Goal: Find specific page/section: Find specific page/section

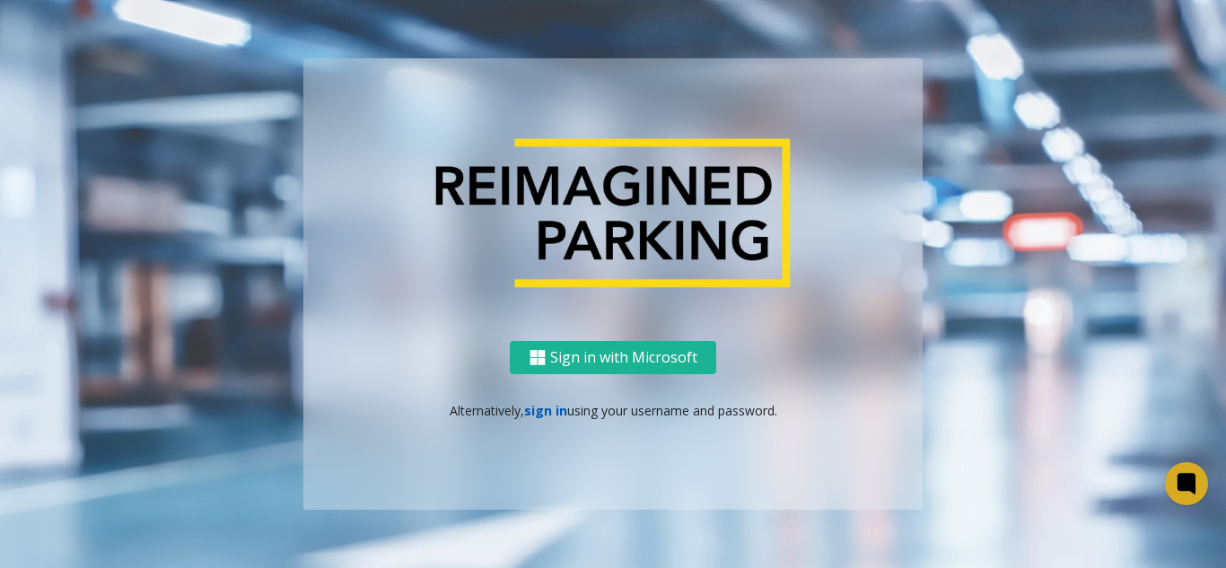
click at [536, 411] on link "sign in" at bounding box center [545, 410] width 43 height 17
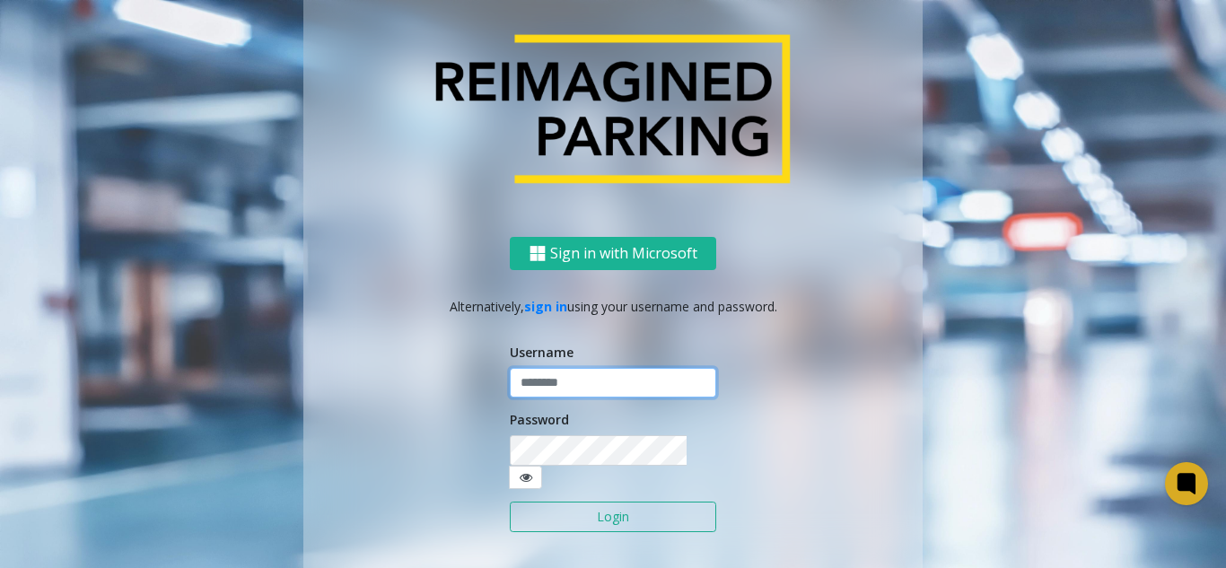
click at [576, 388] on input "text" at bounding box center [613, 383] width 206 height 31
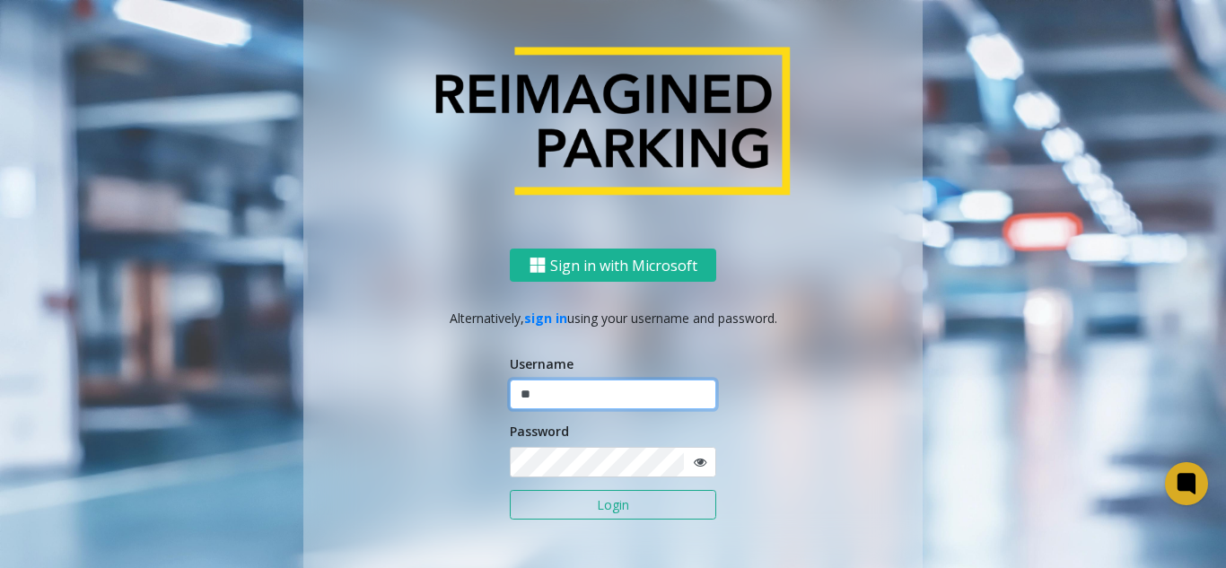
type input "*"
click at [556, 397] on input "**********" at bounding box center [613, 395] width 206 height 31
drag, startPoint x: 559, startPoint y: 394, endPoint x: 604, endPoint y: 403, distance: 45.8
click at [604, 403] on input "**********" at bounding box center [613, 395] width 206 height 31
type input "*******"
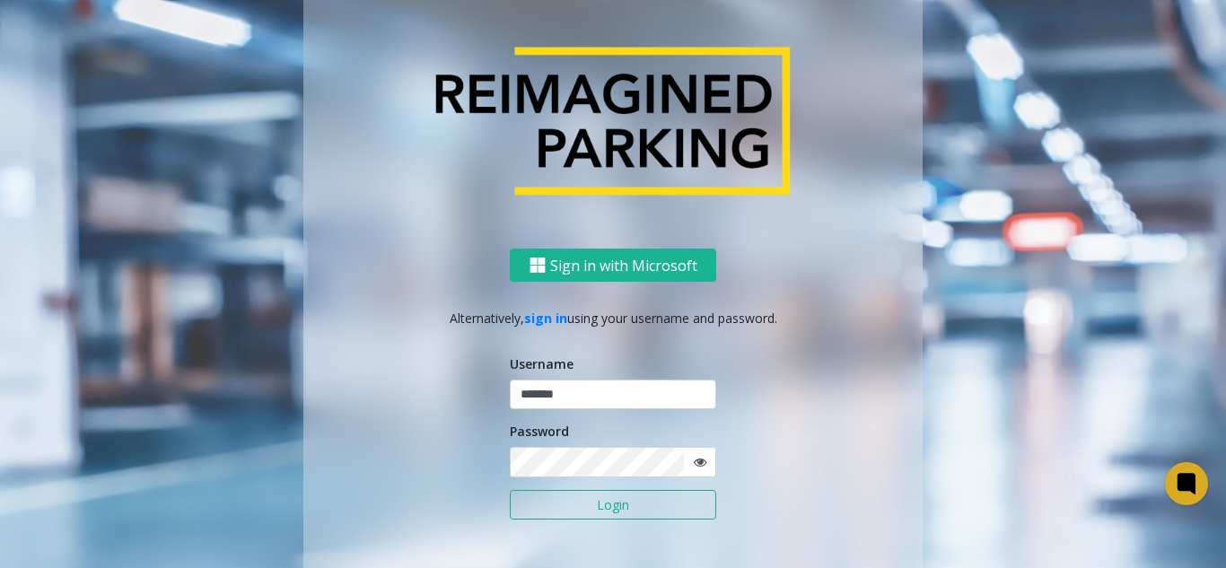
click at [561, 482] on form "Username ******* Password Login" at bounding box center [613, 447] width 206 height 185
click at [510, 490] on button "Login" at bounding box center [613, 505] width 206 height 31
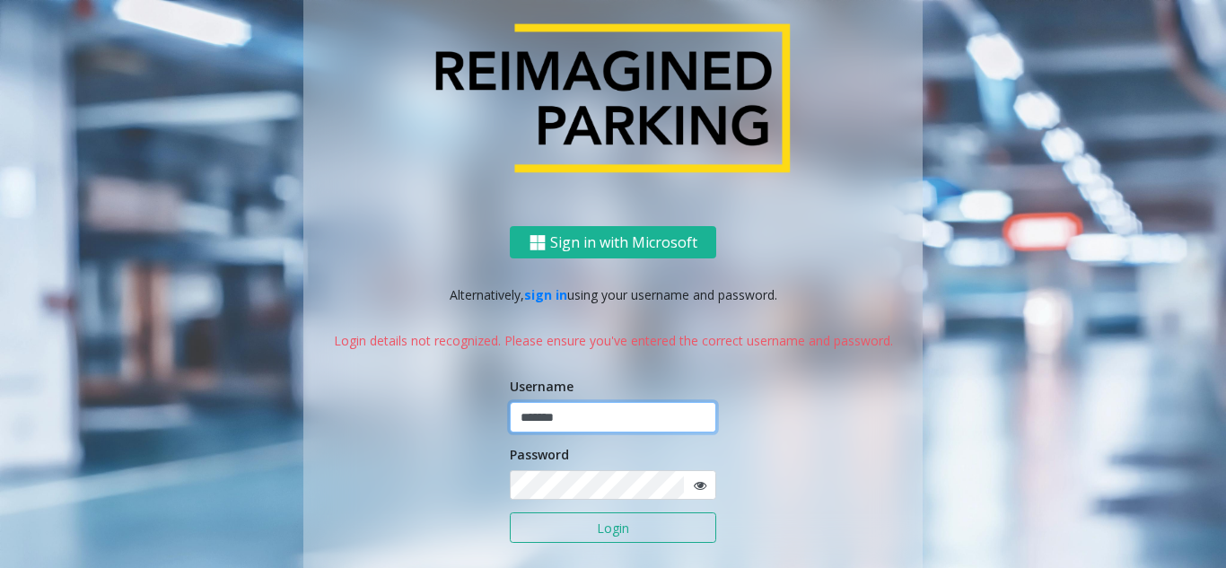
drag, startPoint x: 588, startPoint y: 402, endPoint x: 492, endPoint y: 416, distance: 97.1
click at [492, 416] on div "Sign in with Microsoft Alternatively, sign in using your username and password.…" at bounding box center [612, 425] width 619 height 398
click at [510, 512] on button "Login" at bounding box center [613, 527] width 206 height 31
type input "*******"
click at [638, 524] on button "Login" at bounding box center [613, 527] width 206 height 31
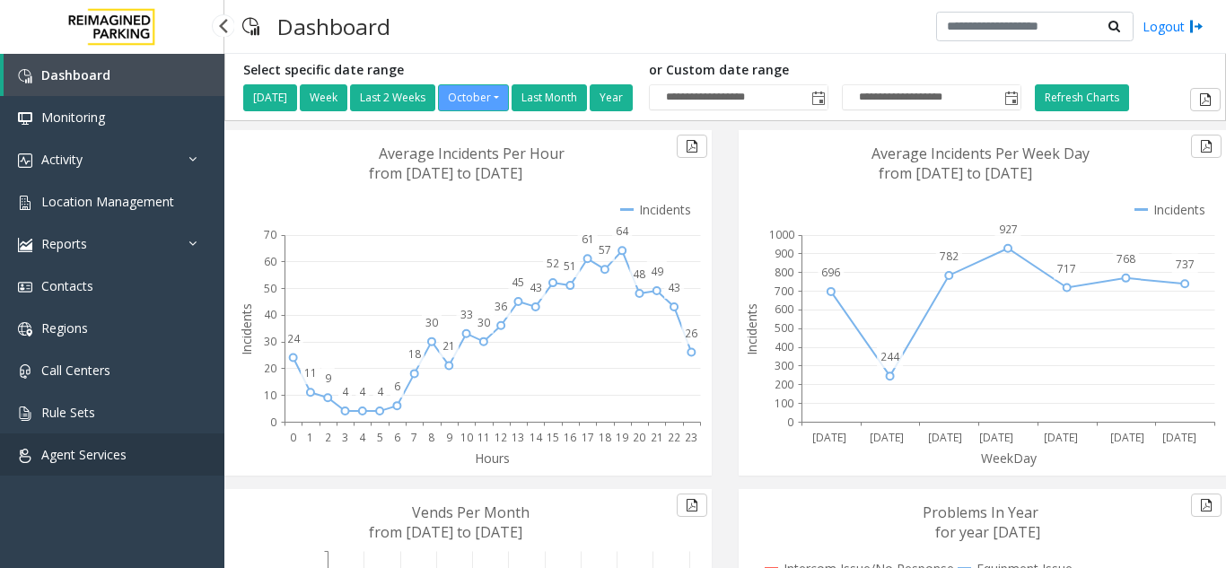
click at [57, 453] on span "Agent Services" at bounding box center [83, 454] width 85 height 17
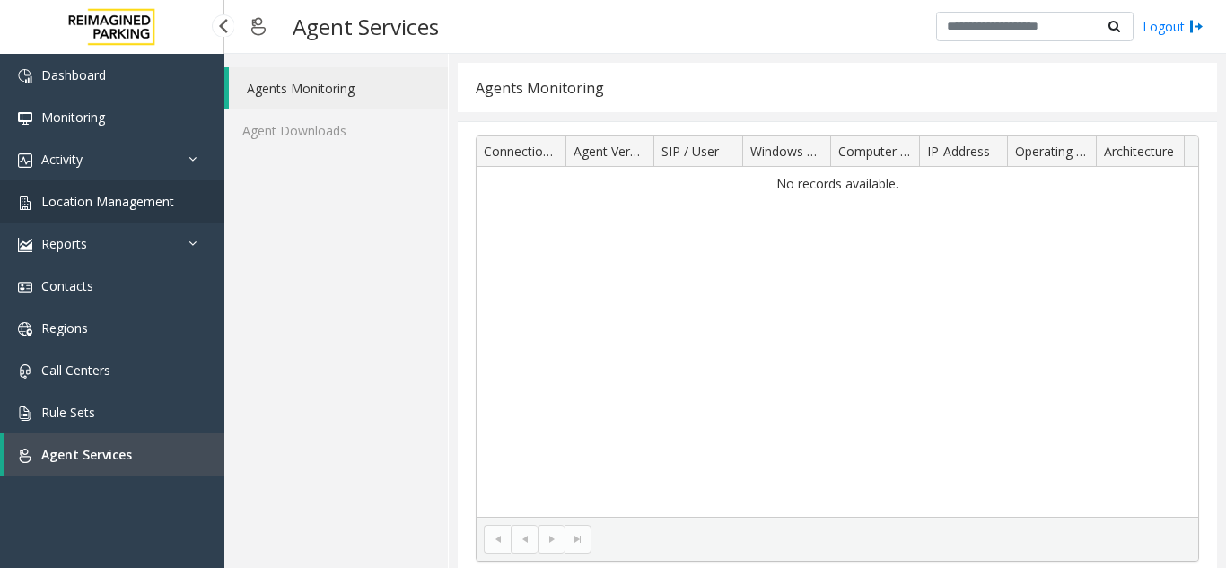
click at [128, 198] on span "Location Management" at bounding box center [107, 201] width 133 height 17
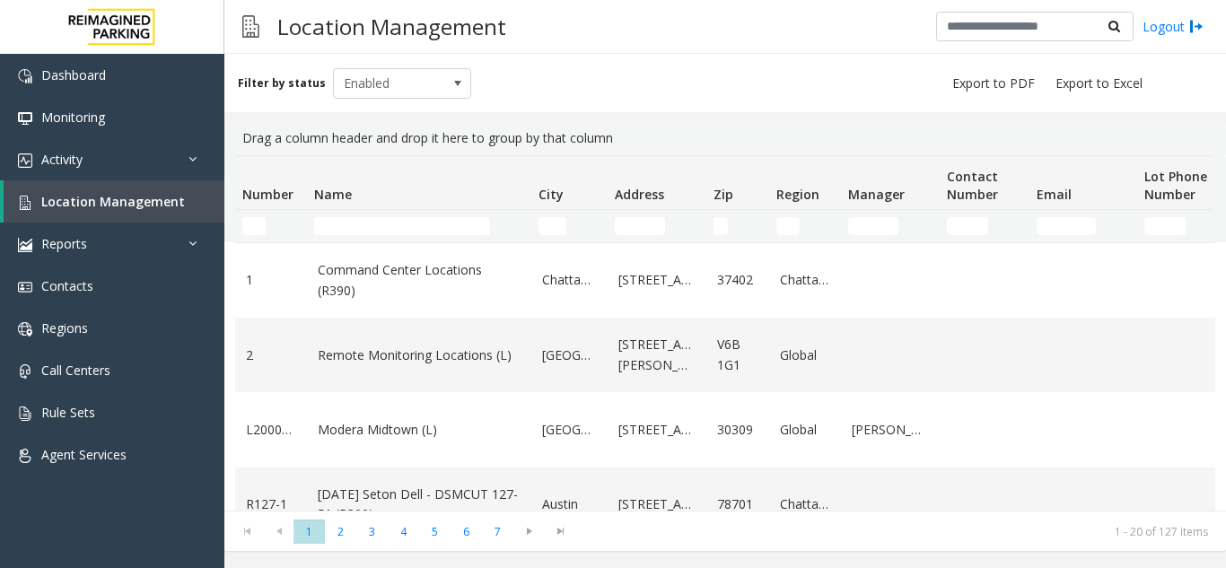
click at [358, 215] on td "Name Filter" at bounding box center [419, 226] width 224 height 32
click at [352, 228] on input "Name Filter" at bounding box center [402, 226] width 176 height 18
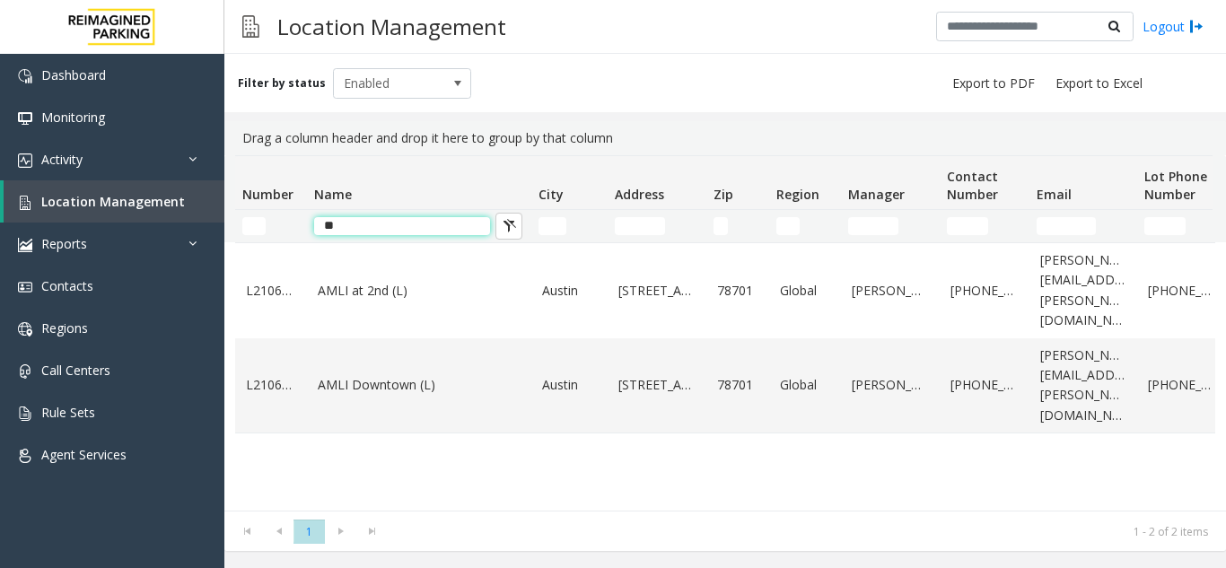
type input "*"
type input "****"
click at [388, 375] on link "AMLI Downtown (L)" at bounding box center [419, 385] width 203 height 20
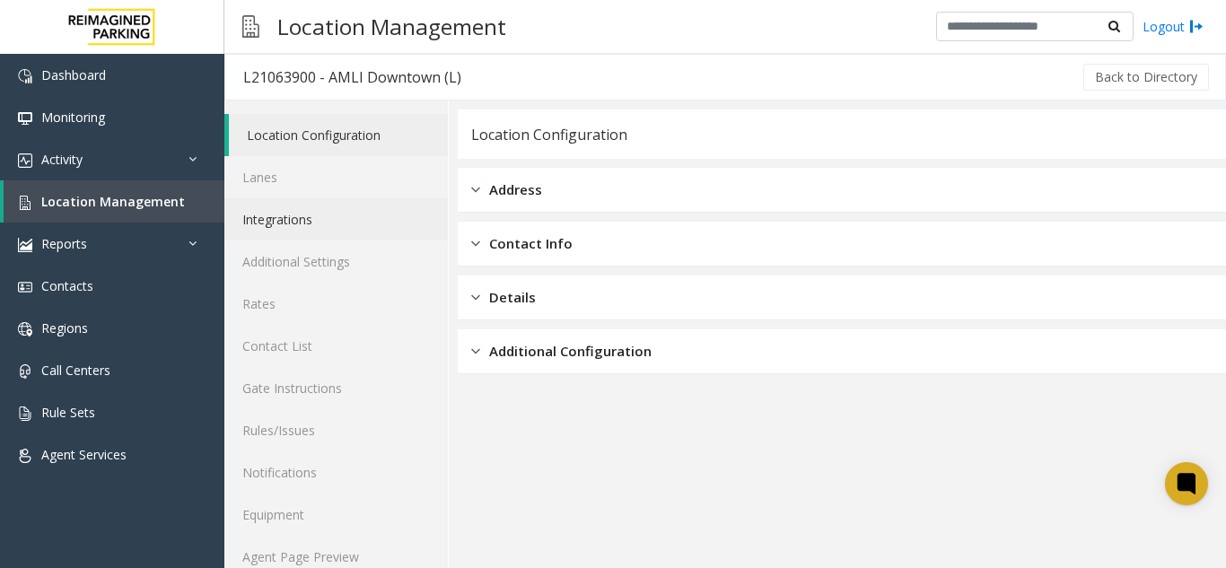
scroll to position [23, 0]
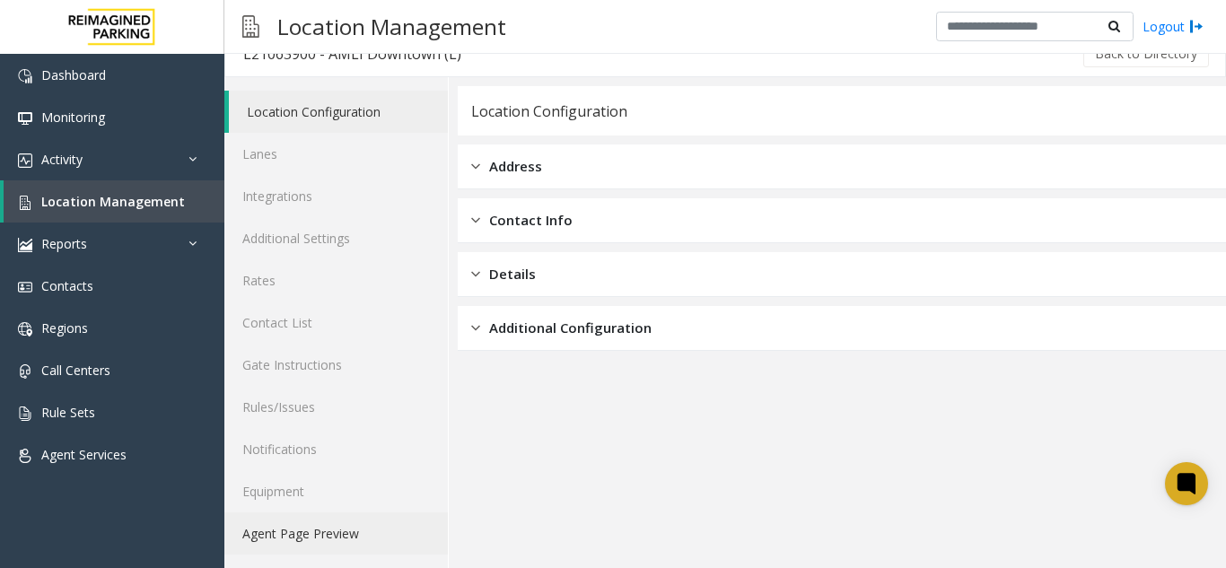
click at [291, 534] on link "Agent Page Preview" at bounding box center [335, 533] width 223 height 42
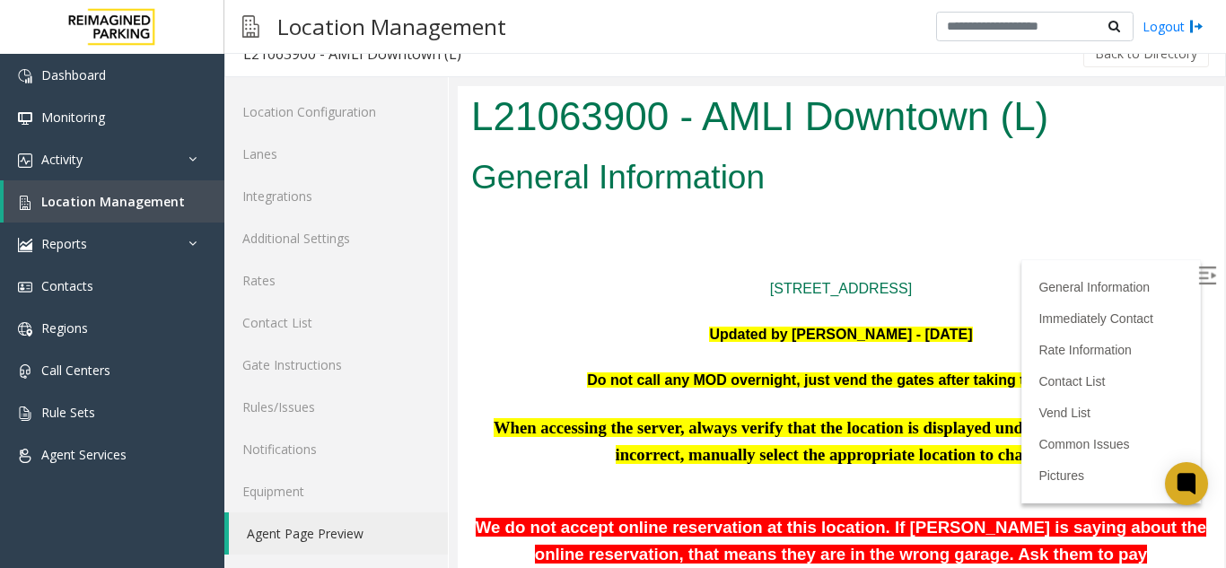
scroll to position [269, 0]
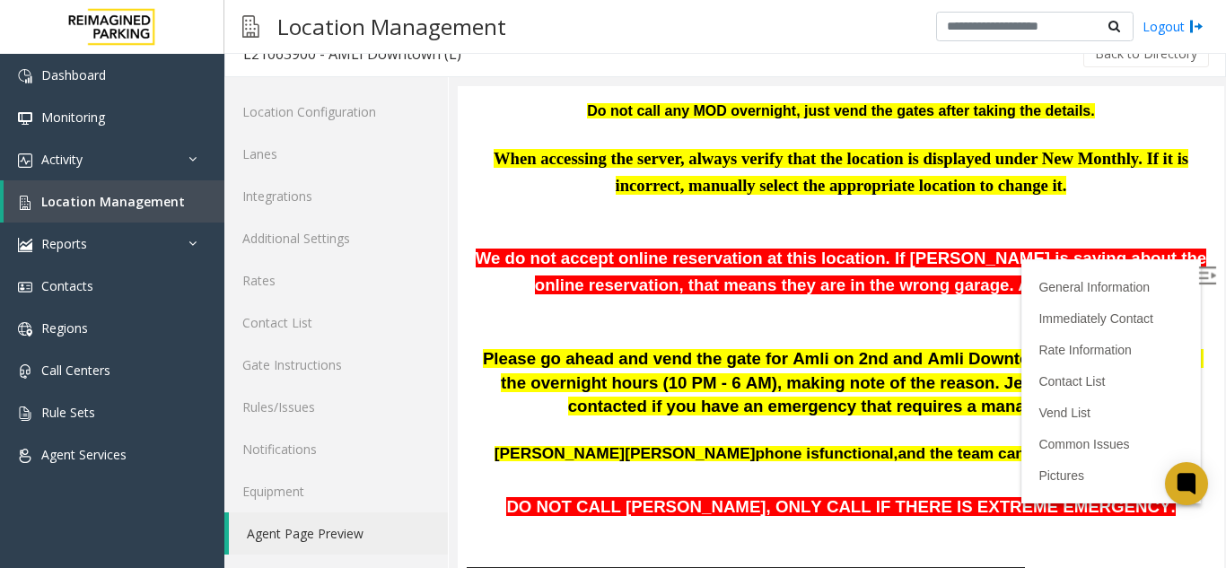
click at [1198, 272] on img at bounding box center [1207, 276] width 18 height 18
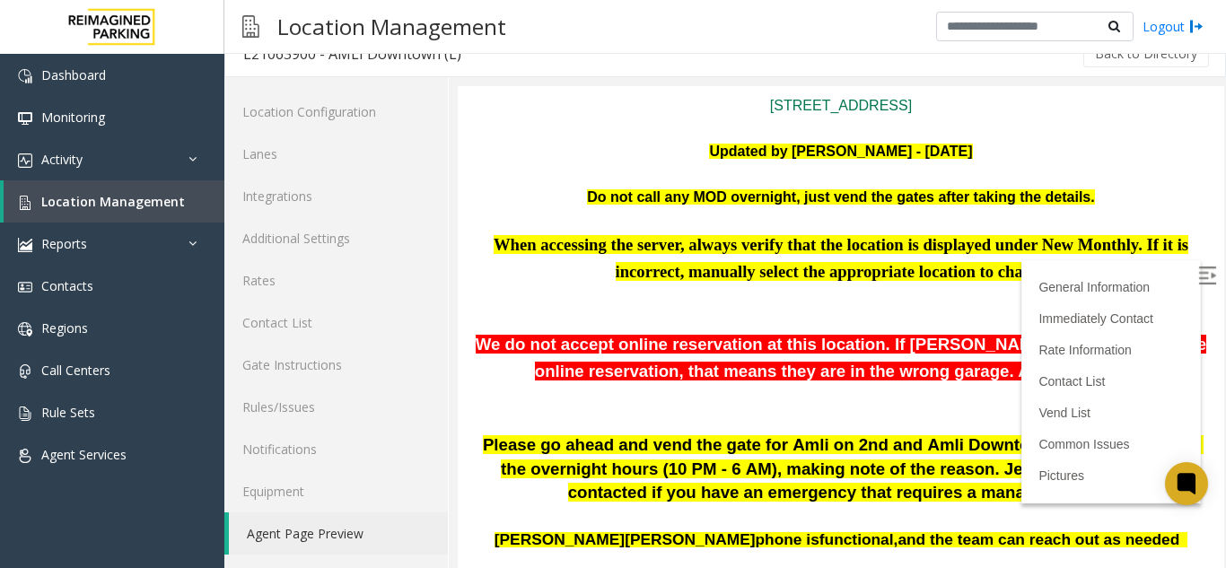
scroll to position [215, 0]
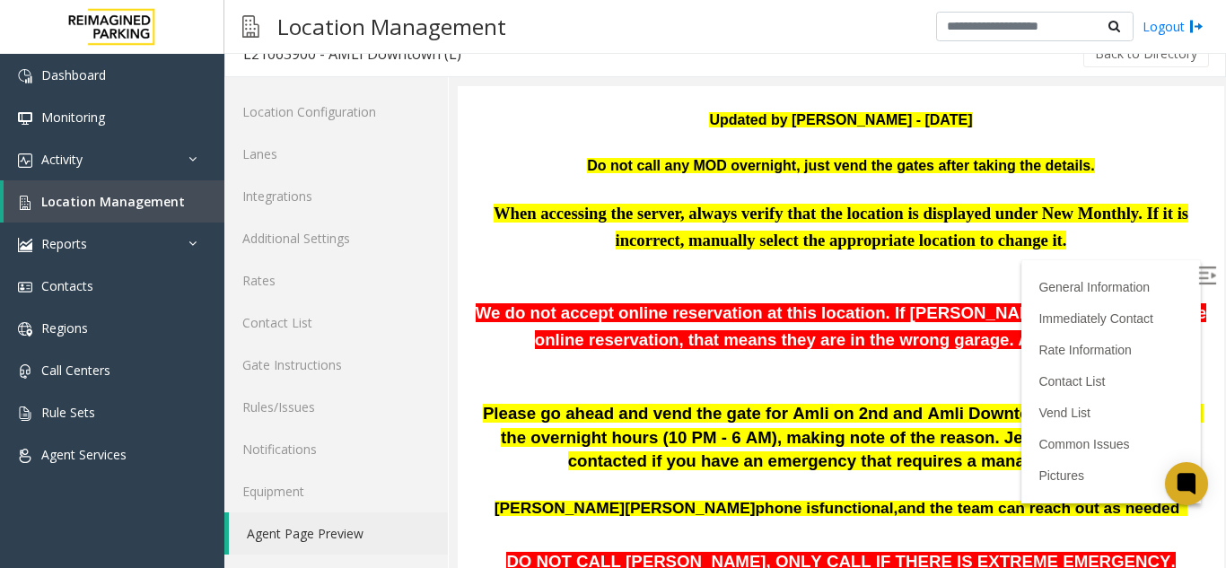
click at [1038, 275] on p at bounding box center [841, 265] width 740 height 23
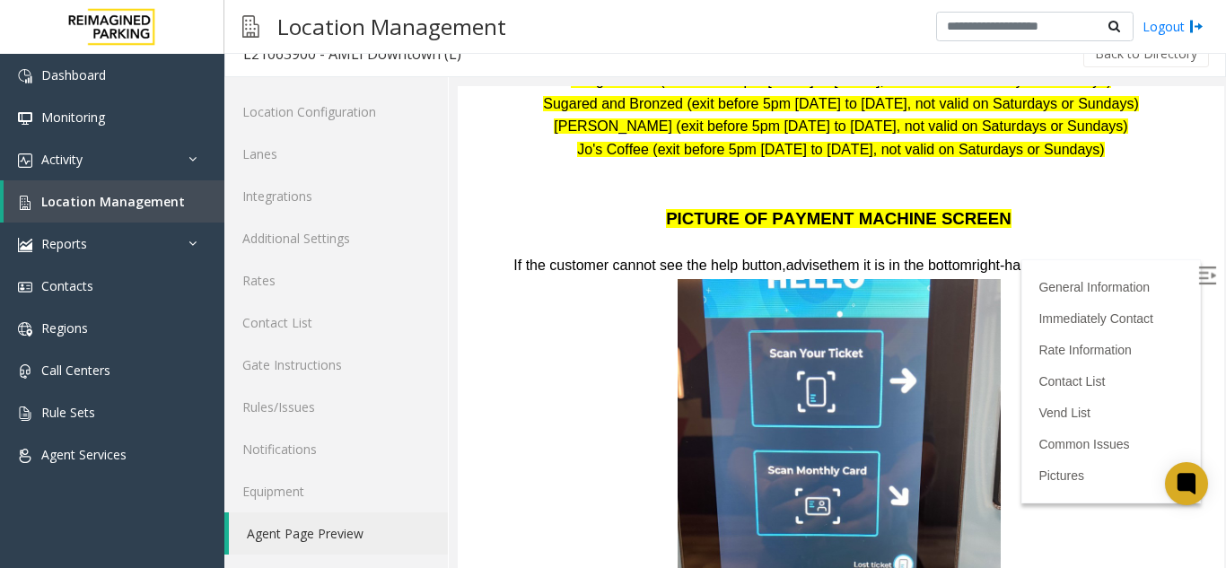
scroll to position [2817, 0]
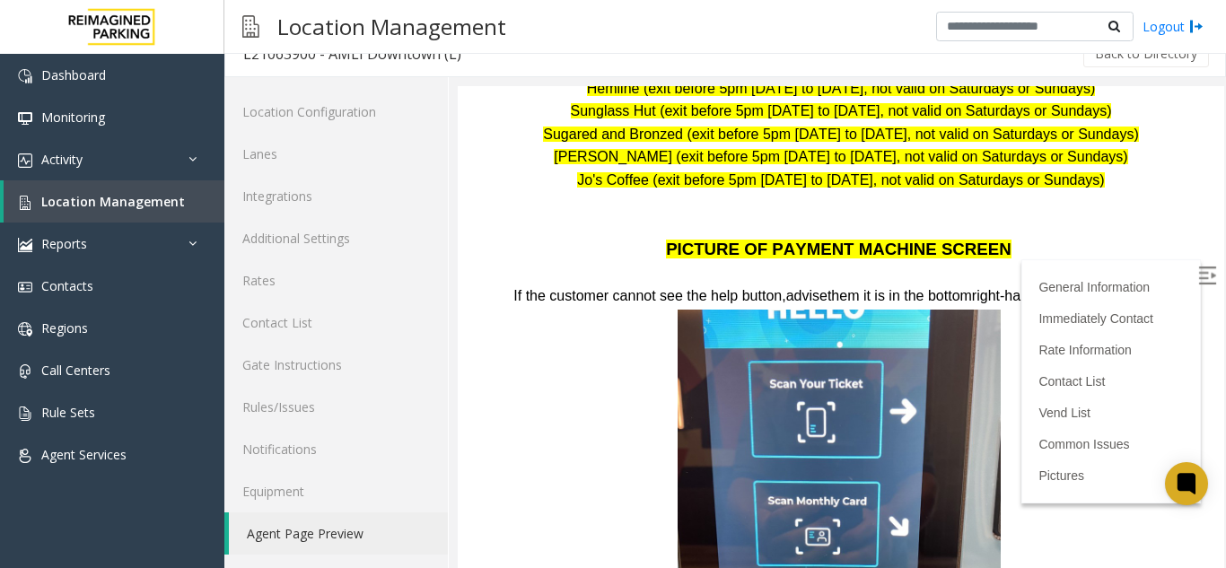
click at [792, 309] on span at bounding box center [835, 524] width 323 height 431
click at [1002, 324] on p at bounding box center [841, 527] width 740 height 438
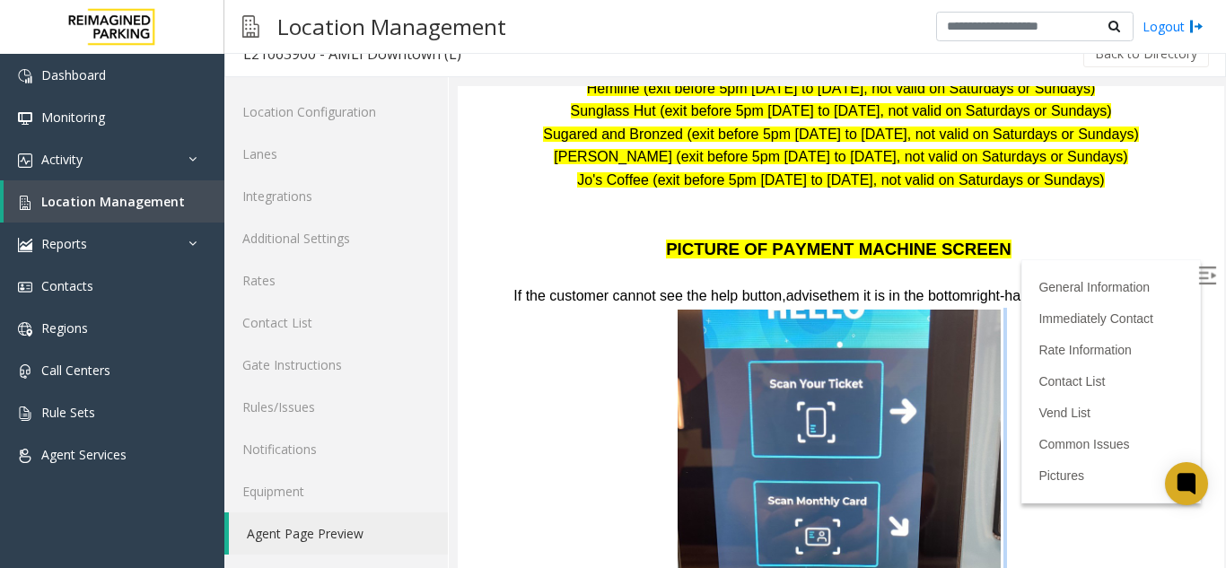
click at [1002, 324] on p at bounding box center [841, 527] width 740 height 438
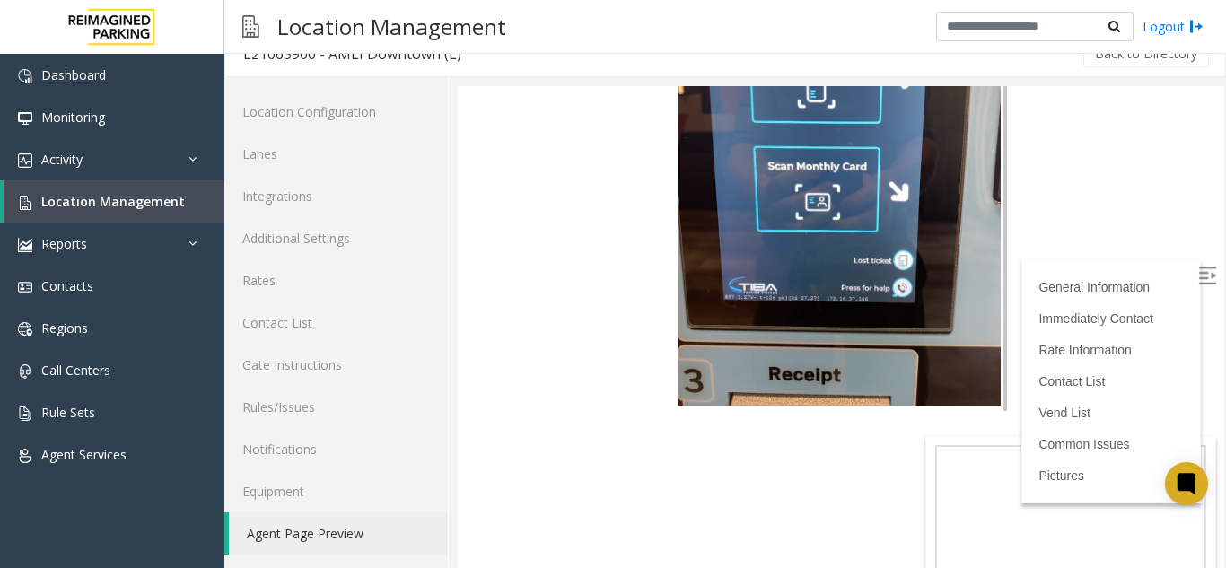
scroll to position [3176, 0]
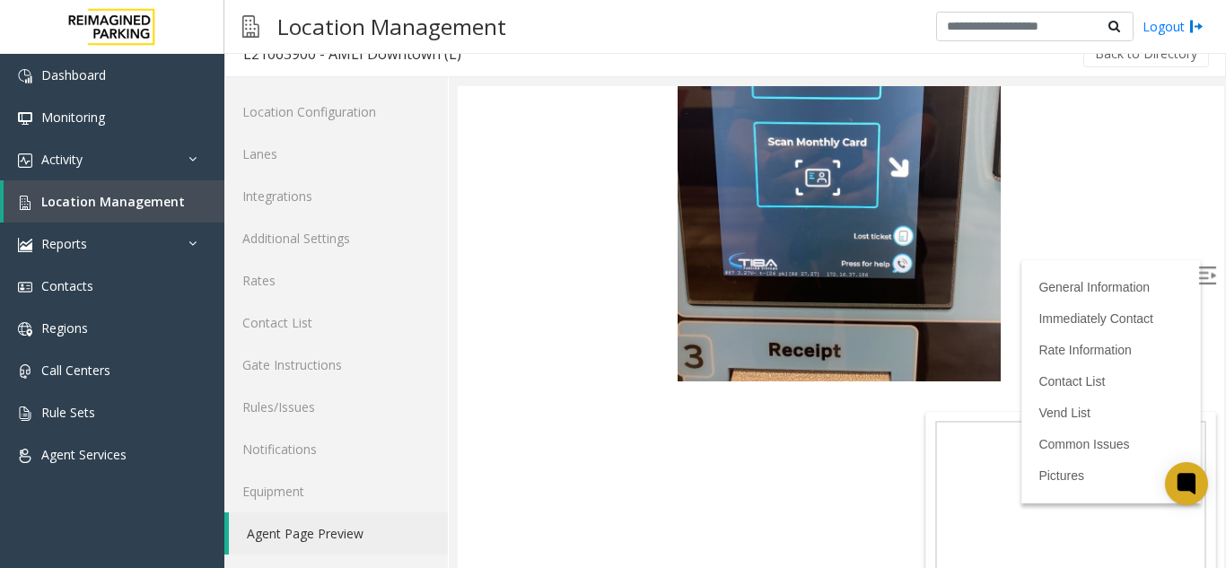
click at [769, 260] on span at bounding box center [835, 165] width 323 height 431
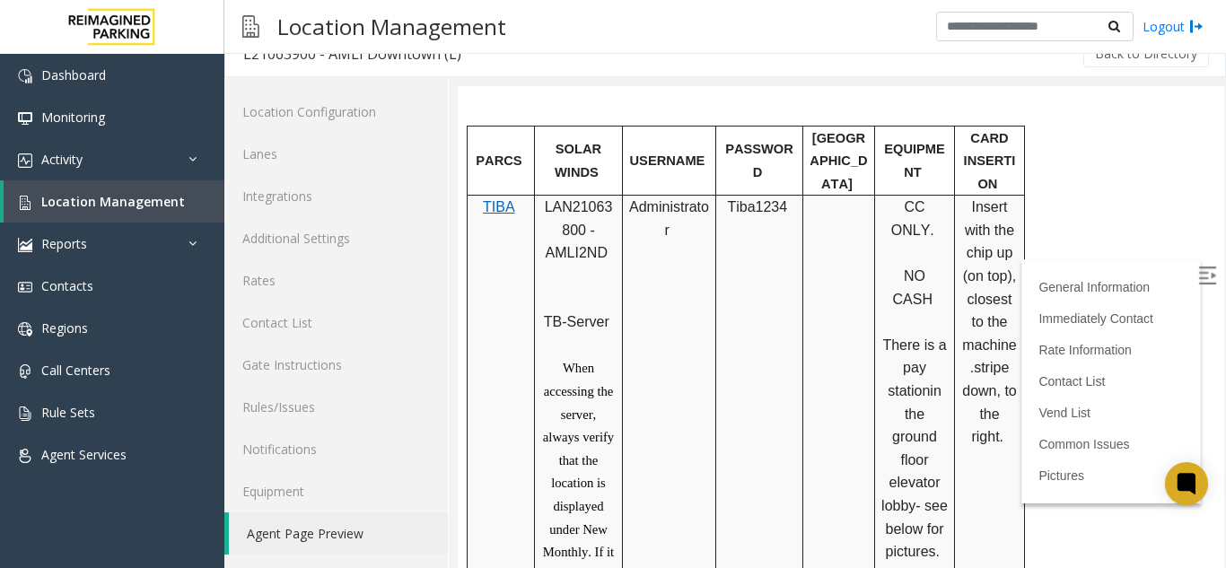
scroll to position [753, 0]
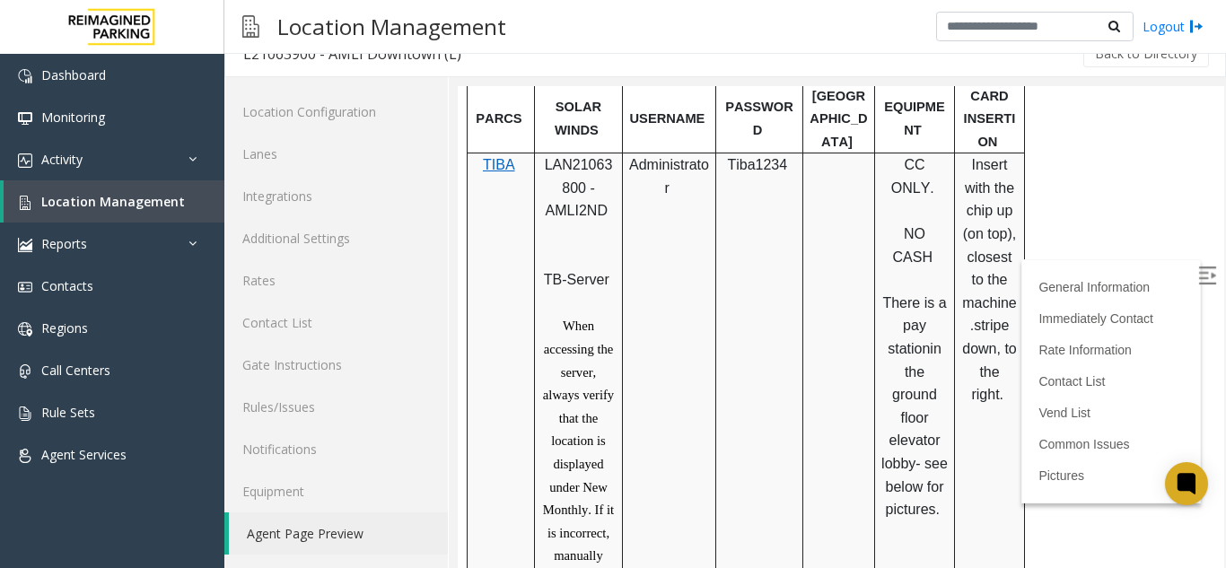
click at [994, 402] on span "stripe down, to the right." at bounding box center [991, 360] width 58 height 84
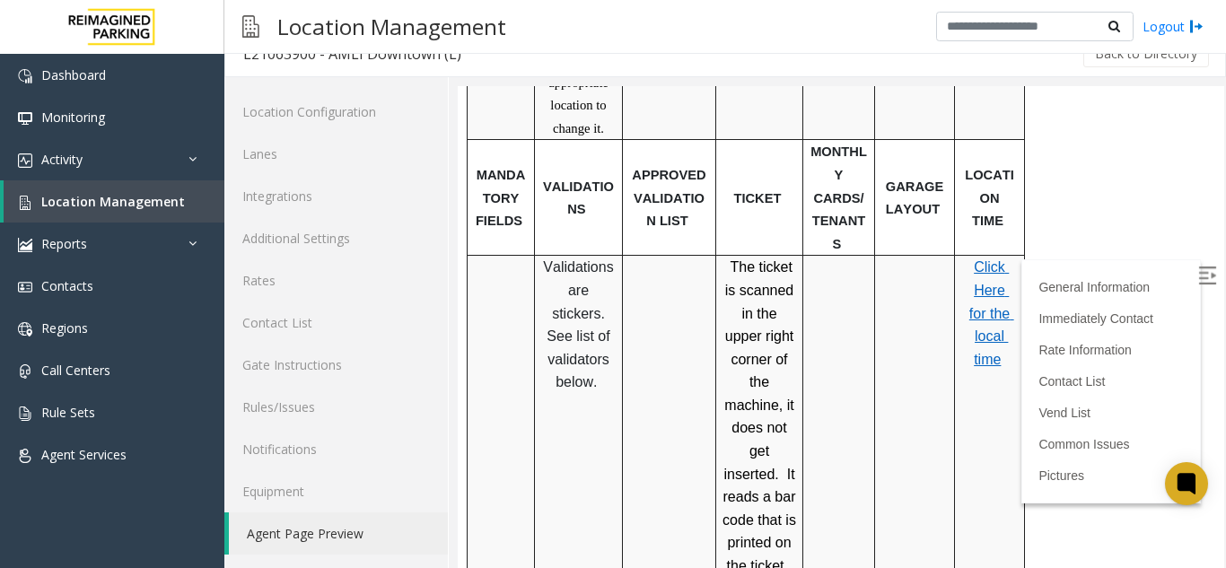
scroll to position [1303, 0]
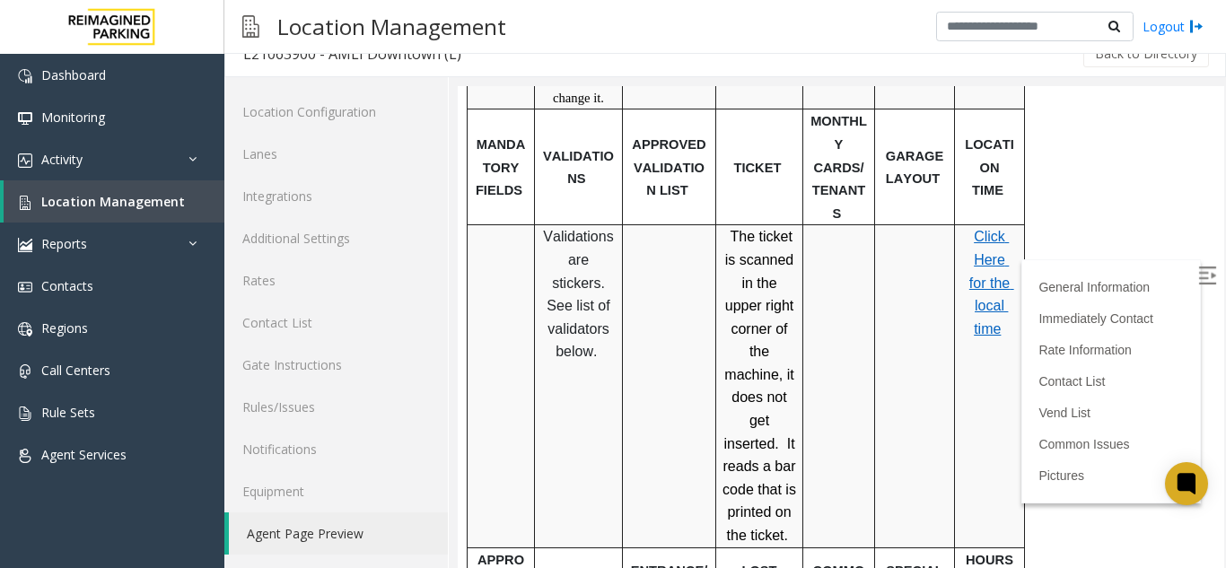
click at [780, 230] on p "The ticket is scanned in the upper right corner of the machine, it does not get…" at bounding box center [759, 385] width 74 height 321
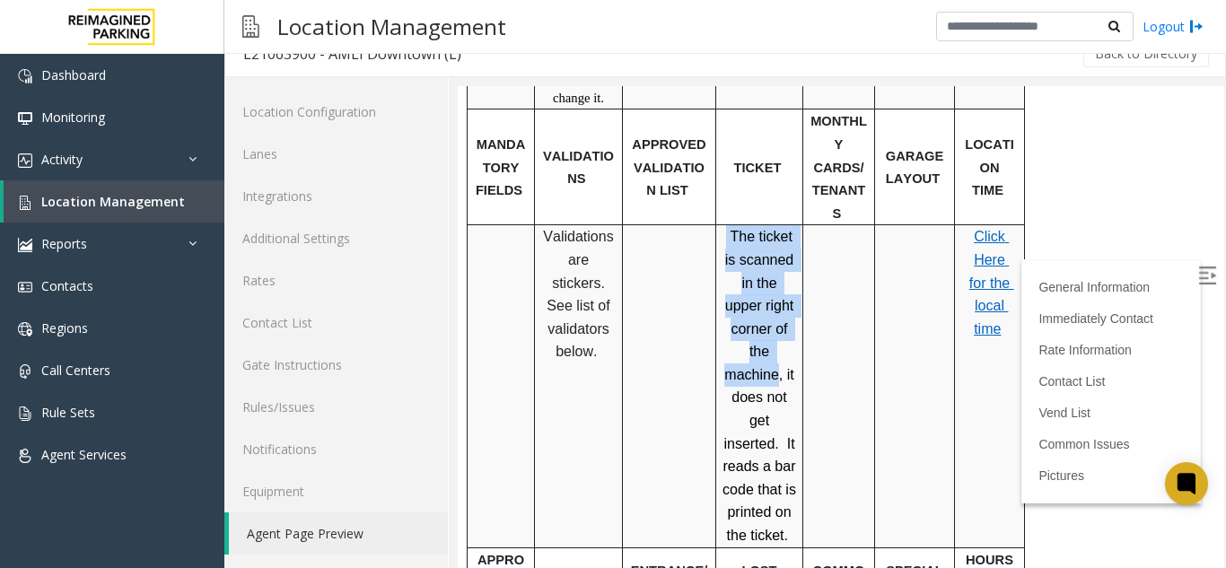
drag, startPoint x: 720, startPoint y: 199, endPoint x: 775, endPoint y: 304, distance: 118.8
click at [775, 304] on div "The ticket is scanned in the upper right corner of the machine, it does not get…" at bounding box center [759, 385] width 86 height 321
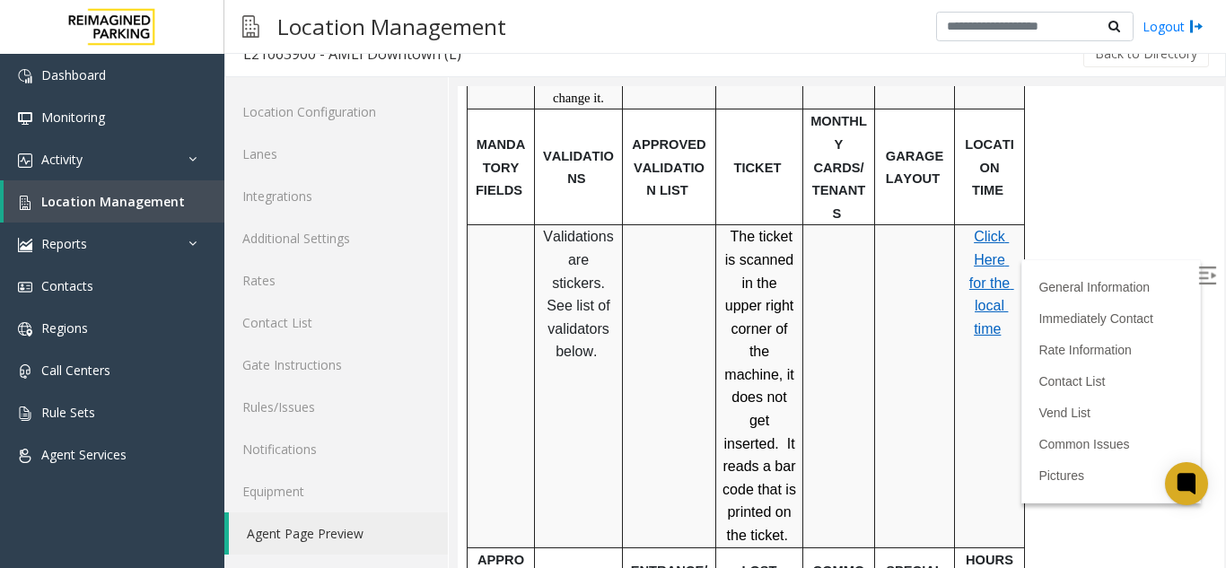
click at [792, 309] on span "The ticket is scanned in the upper right corner of the machine, it does not get…" at bounding box center [760, 386] width 77 height 314
drag, startPoint x: 782, startPoint y: 306, endPoint x: 778, endPoint y: 355, distance: 48.6
click at [778, 355] on span "The ticket is scanned in the upper right corner of the machine, it does not get…" at bounding box center [760, 386] width 77 height 314
click at [141, 203] on span "Location Management" at bounding box center [113, 201] width 144 height 17
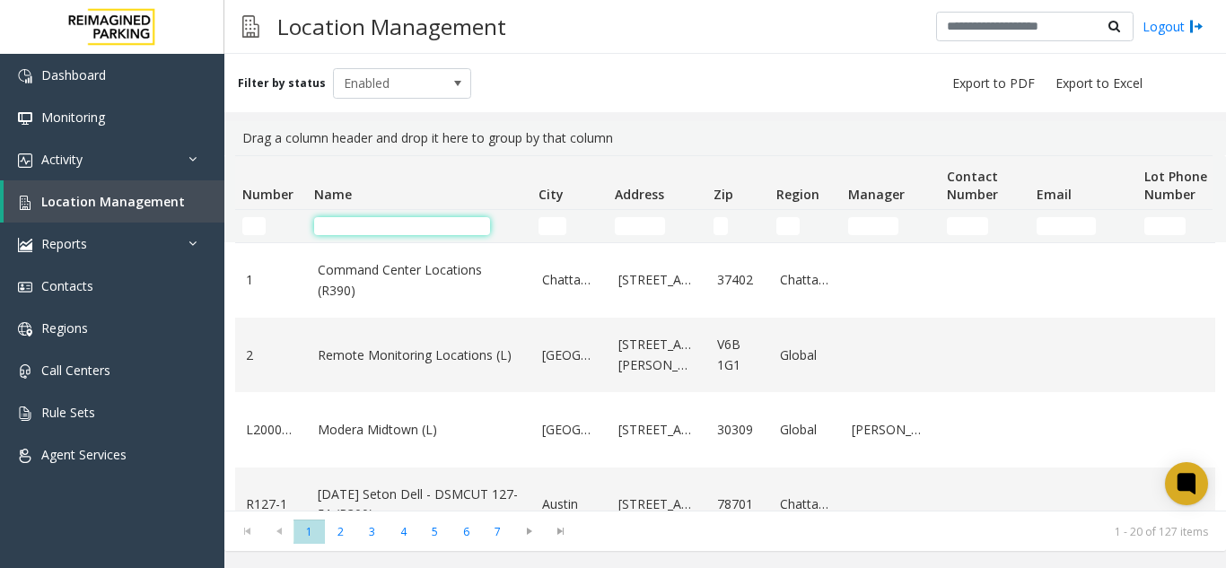
click at [391, 227] on input "Name Filter" at bounding box center [402, 226] width 176 height 18
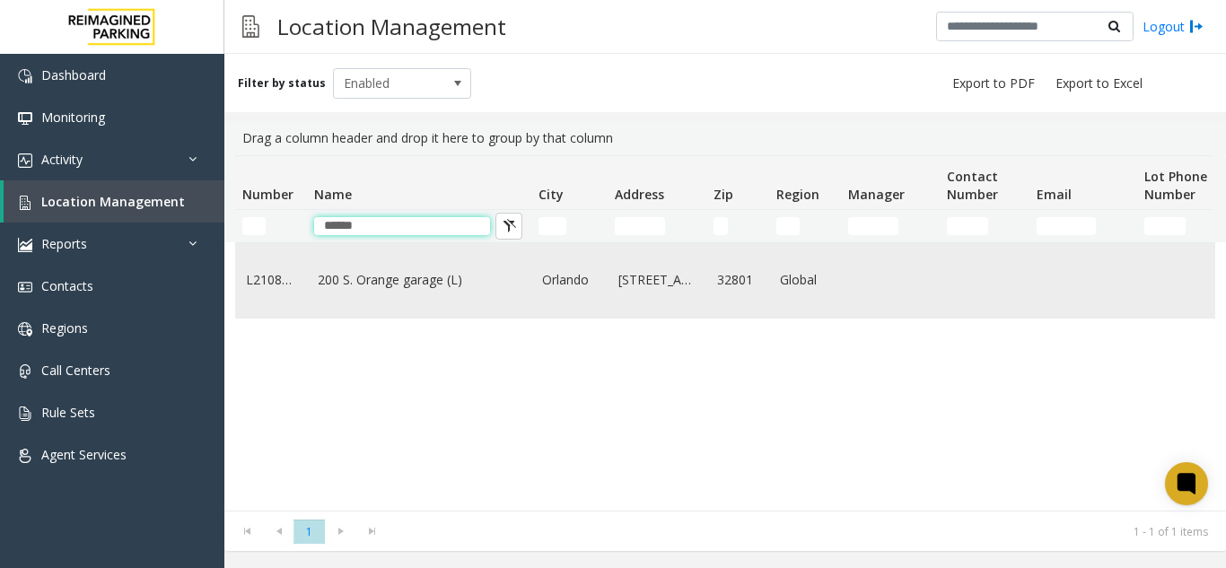
type input "******"
click at [382, 277] on link "200 S. Orange garage (L)" at bounding box center [419, 280] width 203 height 20
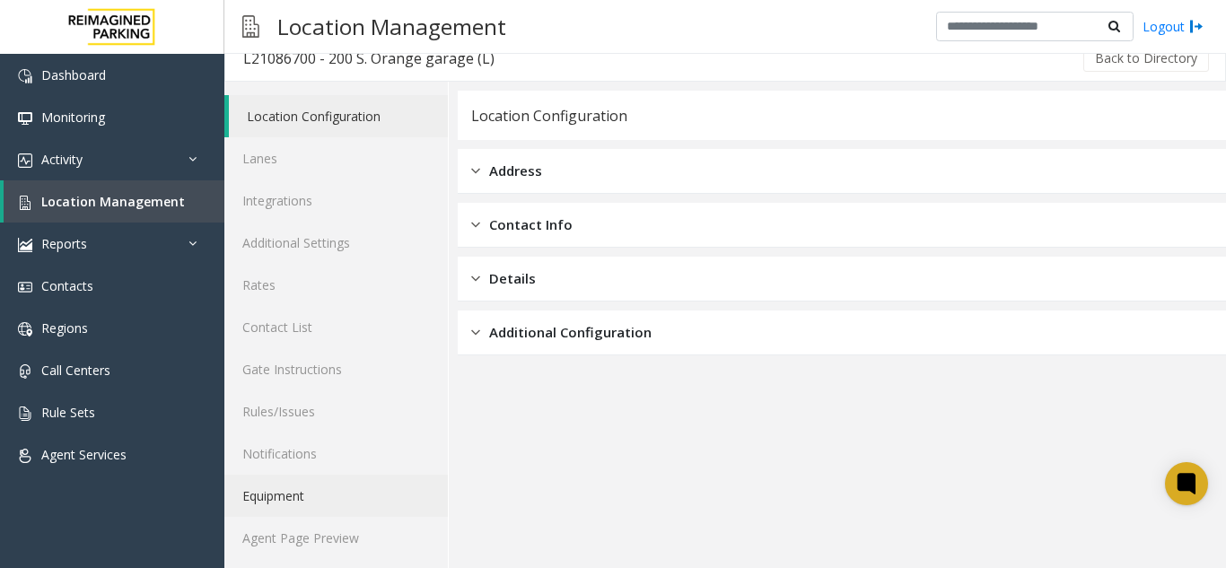
scroll to position [23, 0]
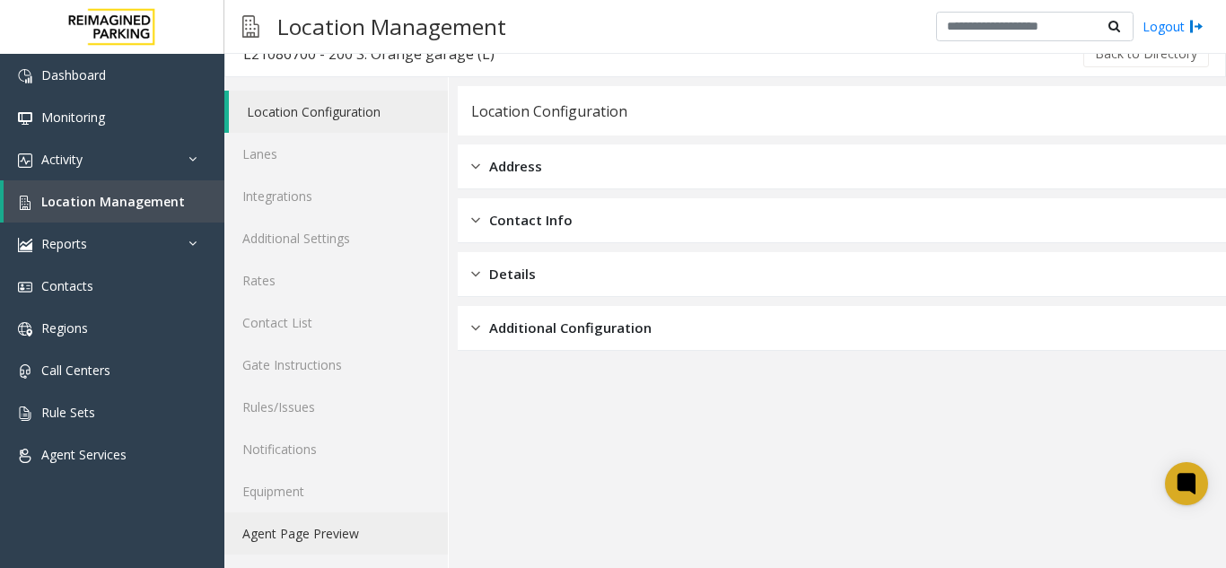
click at [256, 537] on link "Agent Page Preview" at bounding box center [335, 533] width 223 height 42
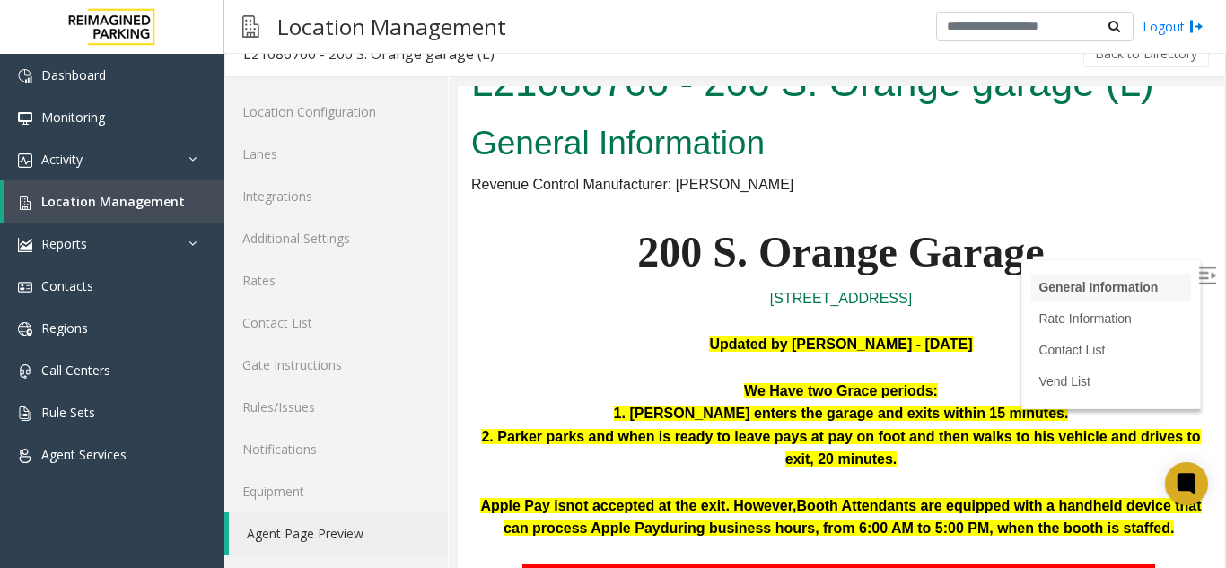
scroll to position [90, 0]
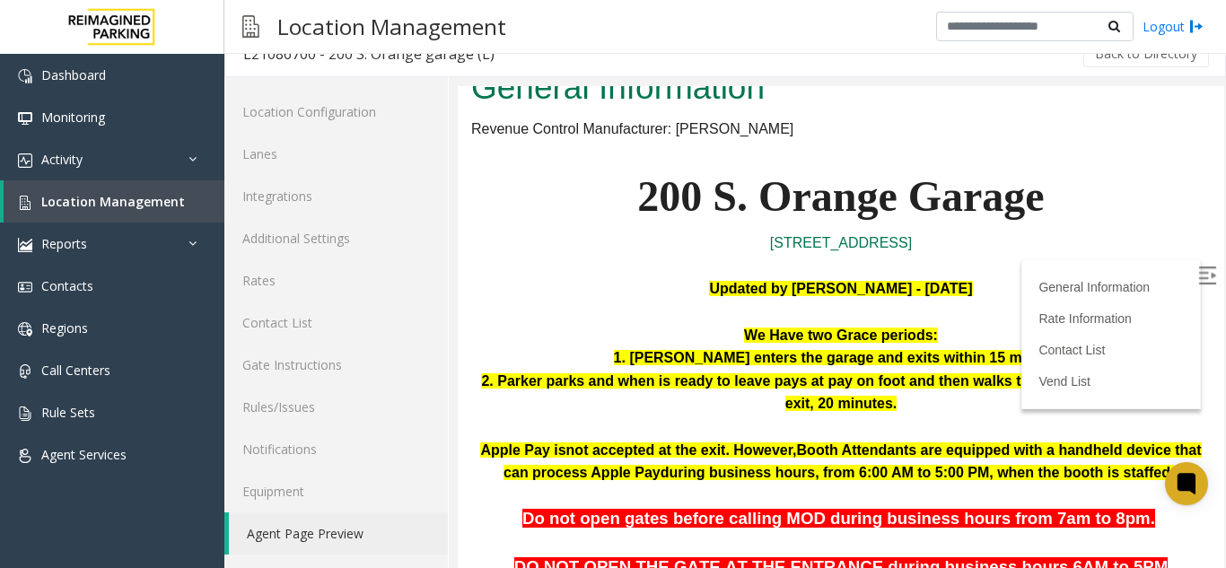
click at [1198, 274] on img at bounding box center [1207, 276] width 18 height 18
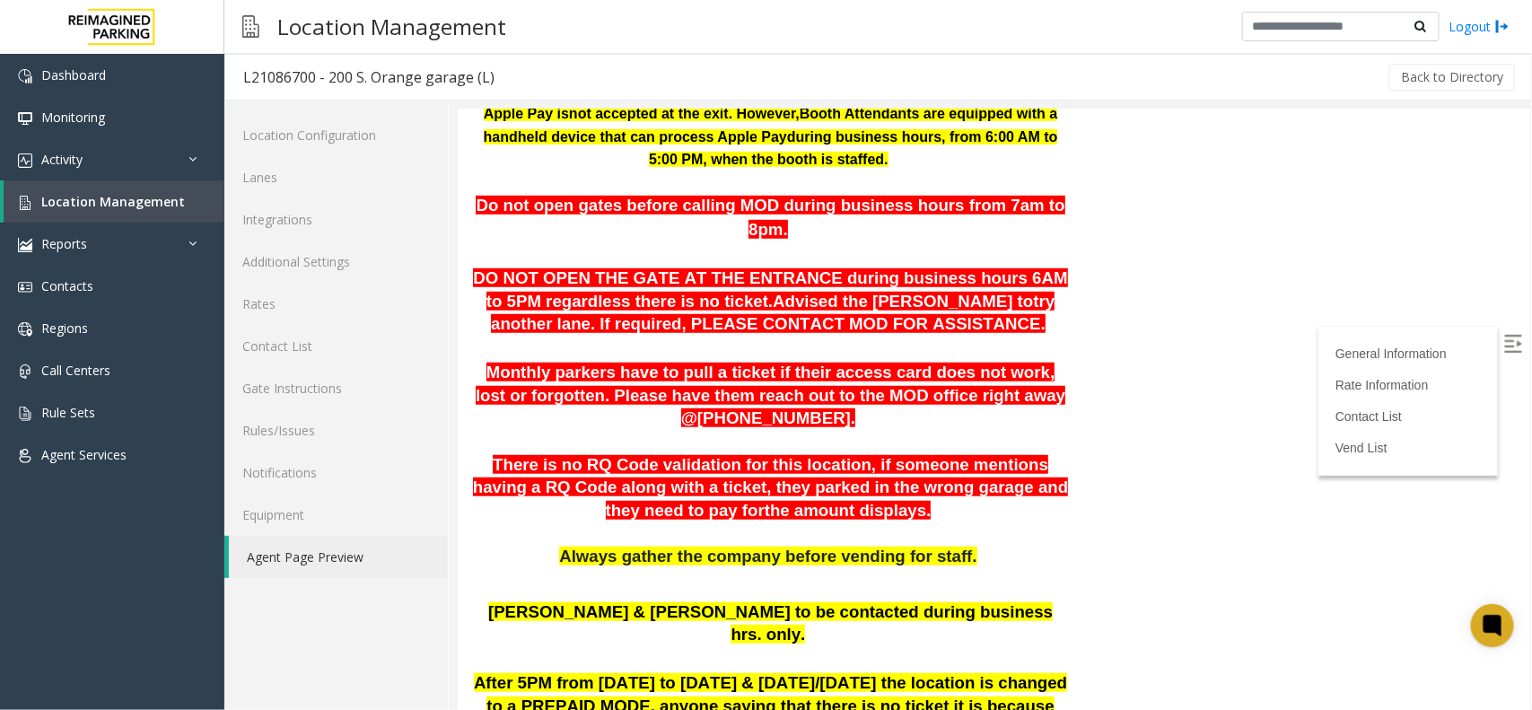
scroll to position [425, 0]
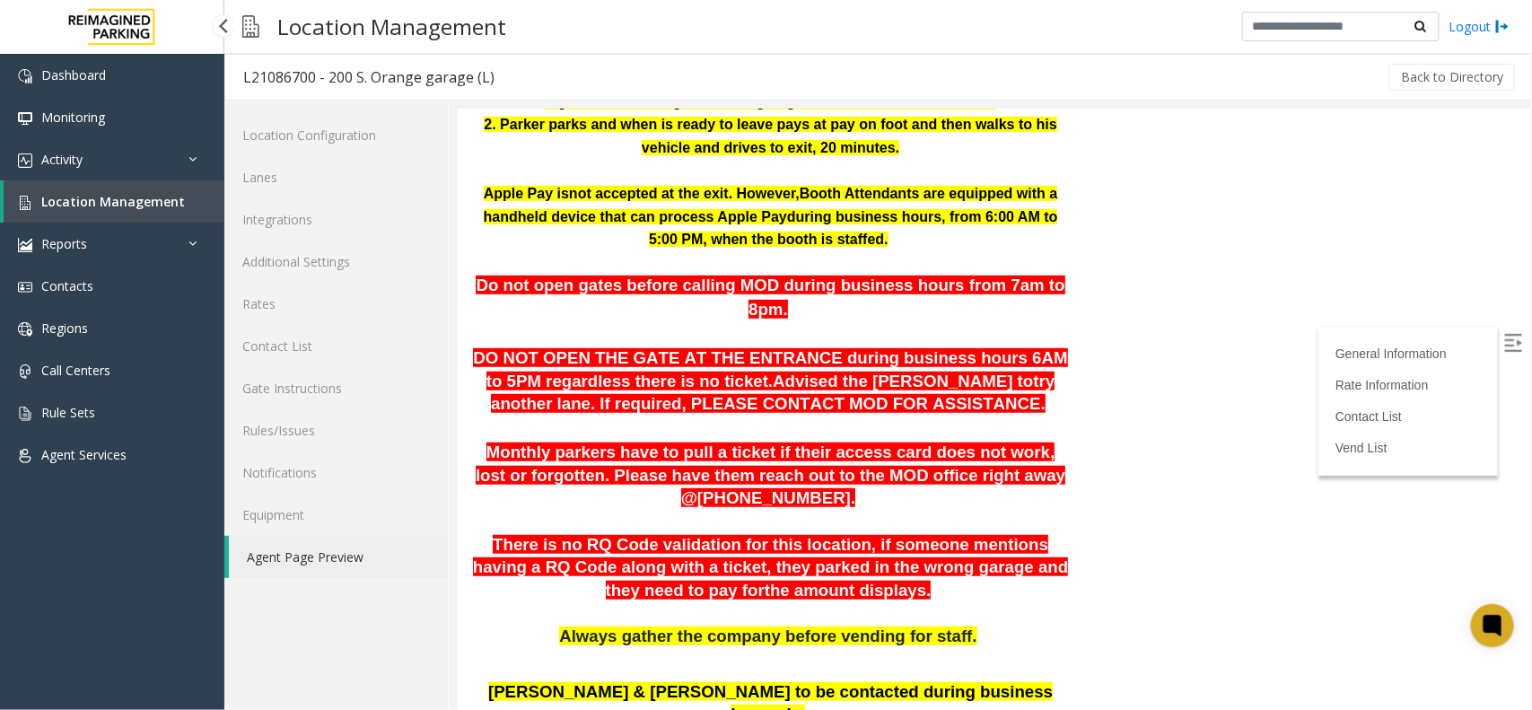
click at [169, 197] on span "Location Management" at bounding box center [113, 201] width 144 height 17
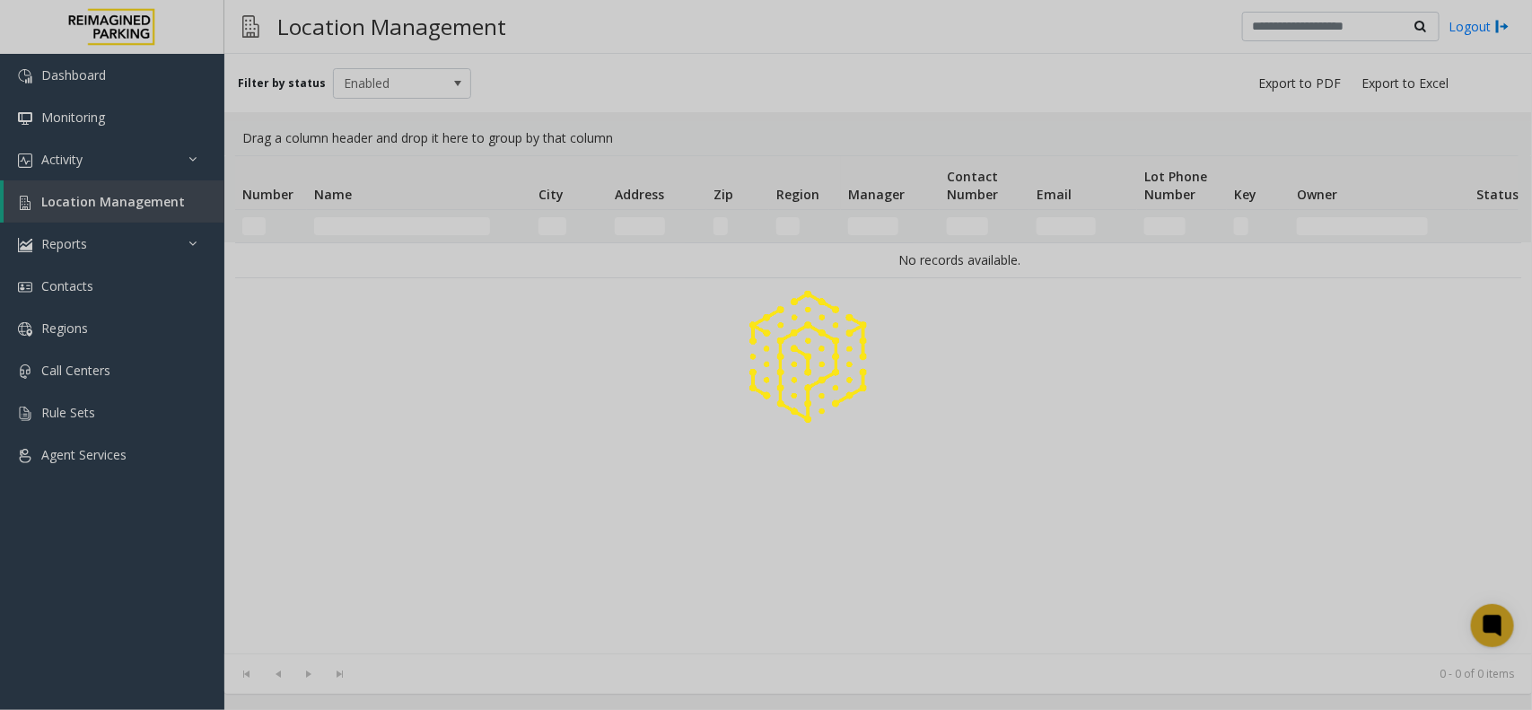
click at [407, 227] on div at bounding box center [766, 355] width 1532 height 710
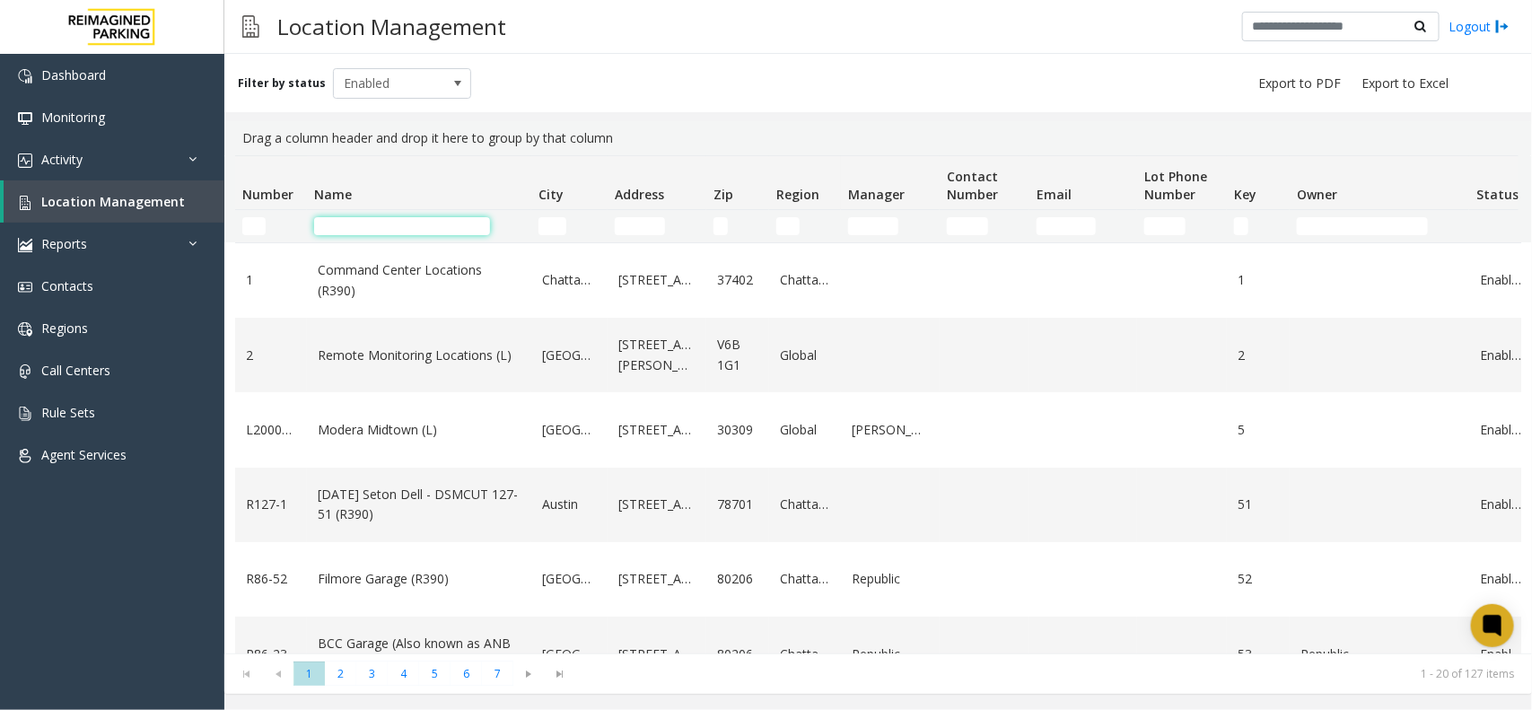
click at [407, 227] on input "Name Filter" at bounding box center [402, 226] width 176 height 18
paste input "**********"
type input "**********"
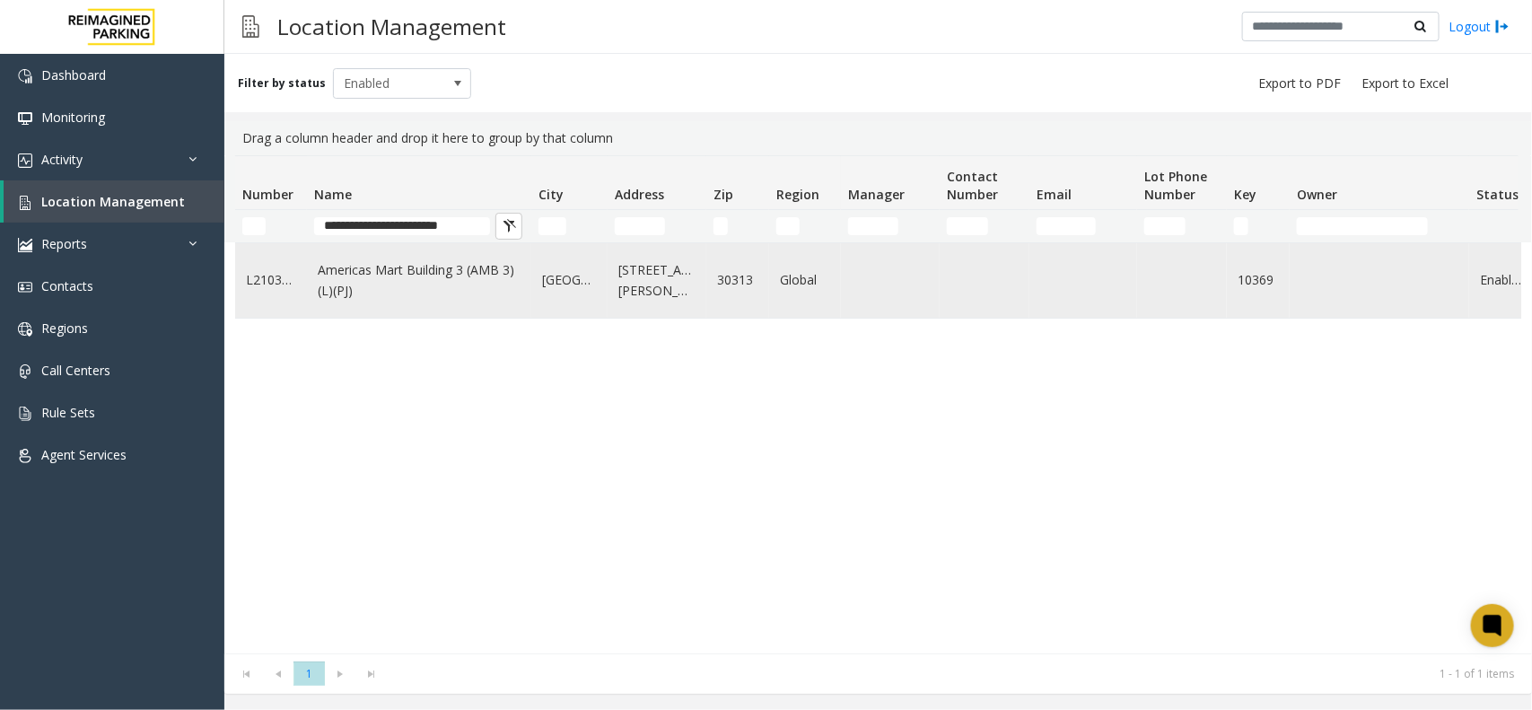
click at [442, 276] on link "Americas Mart Building 3 (AMB 3) (L)(PJ)" at bounding box center [419, 280] width 203 height 40
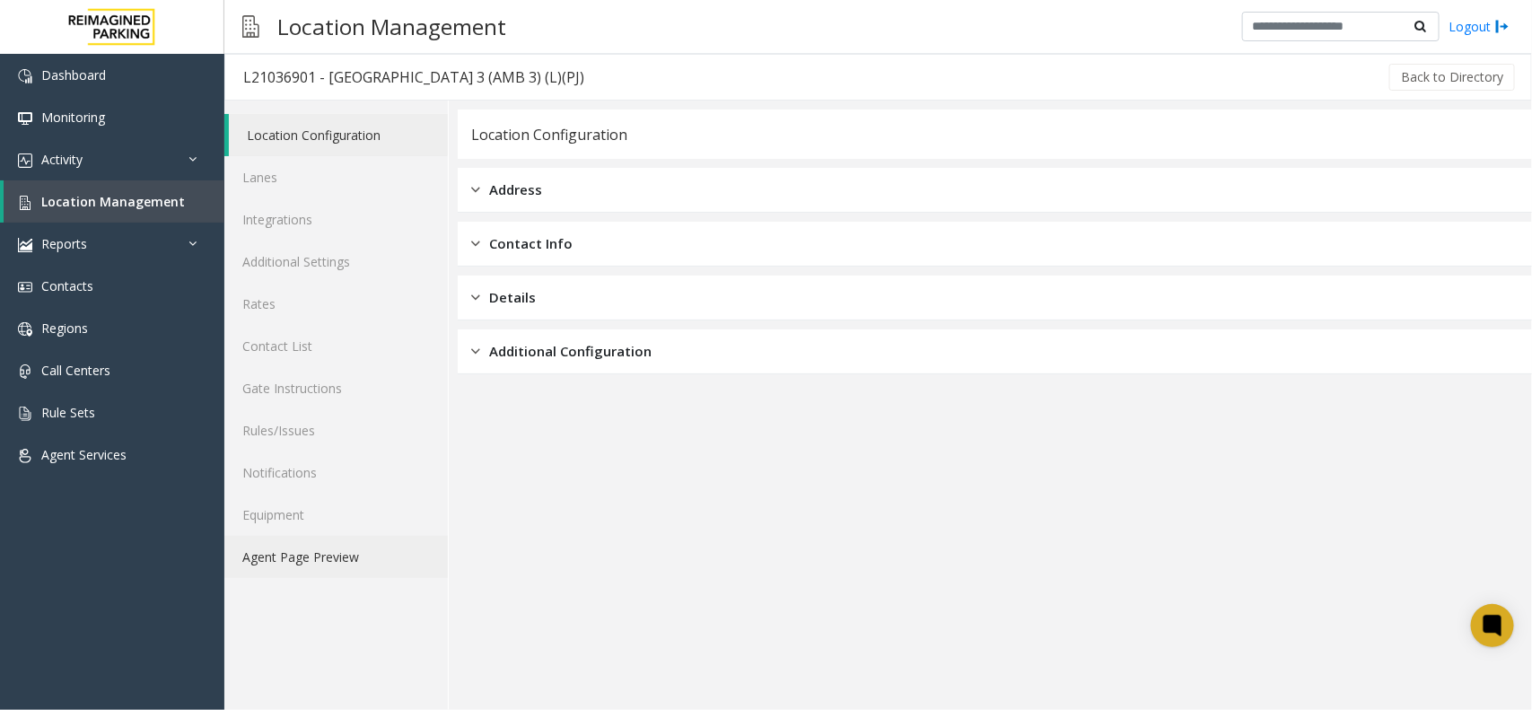
click at [328, 561] on link "Agent Page Preview" at bounding box center [335, 557] width 223 height 42
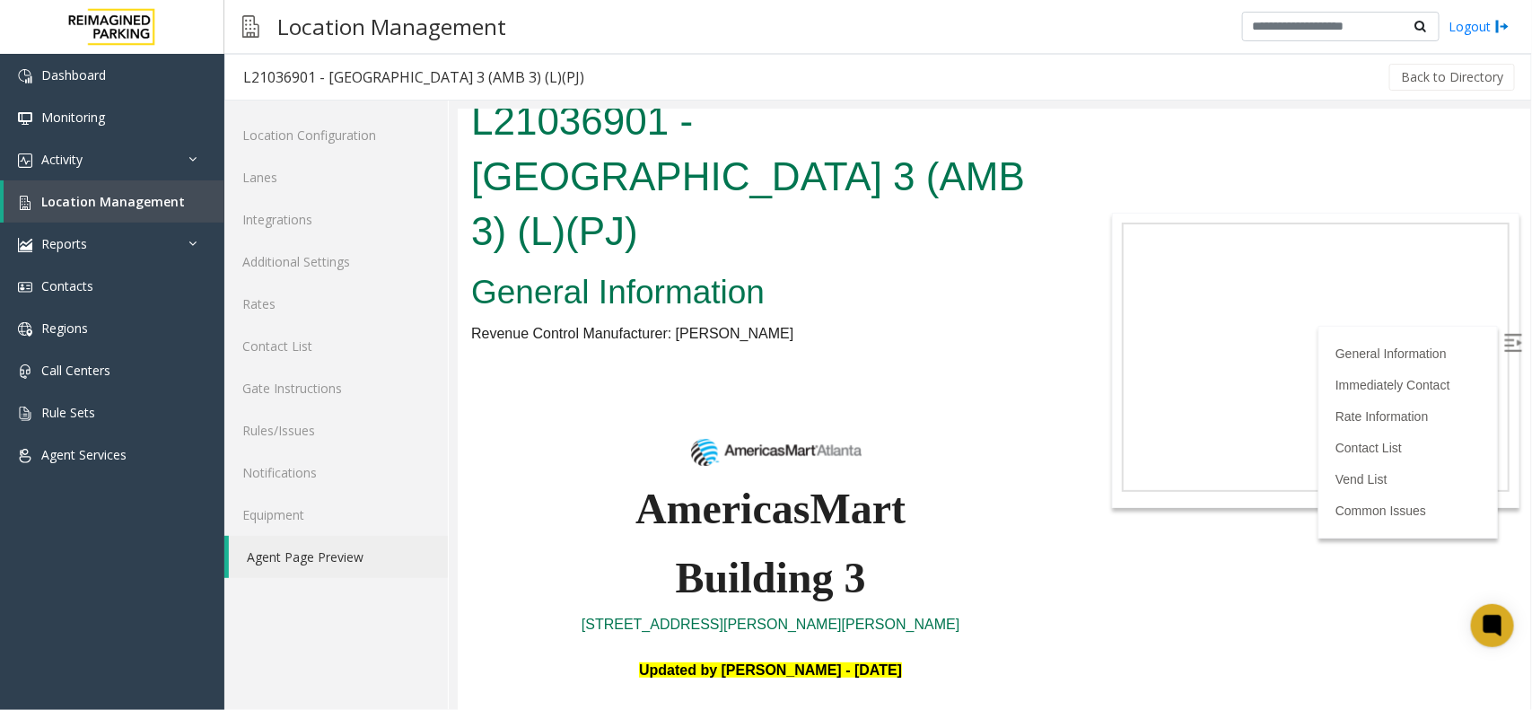
scroll to position [534, 0]
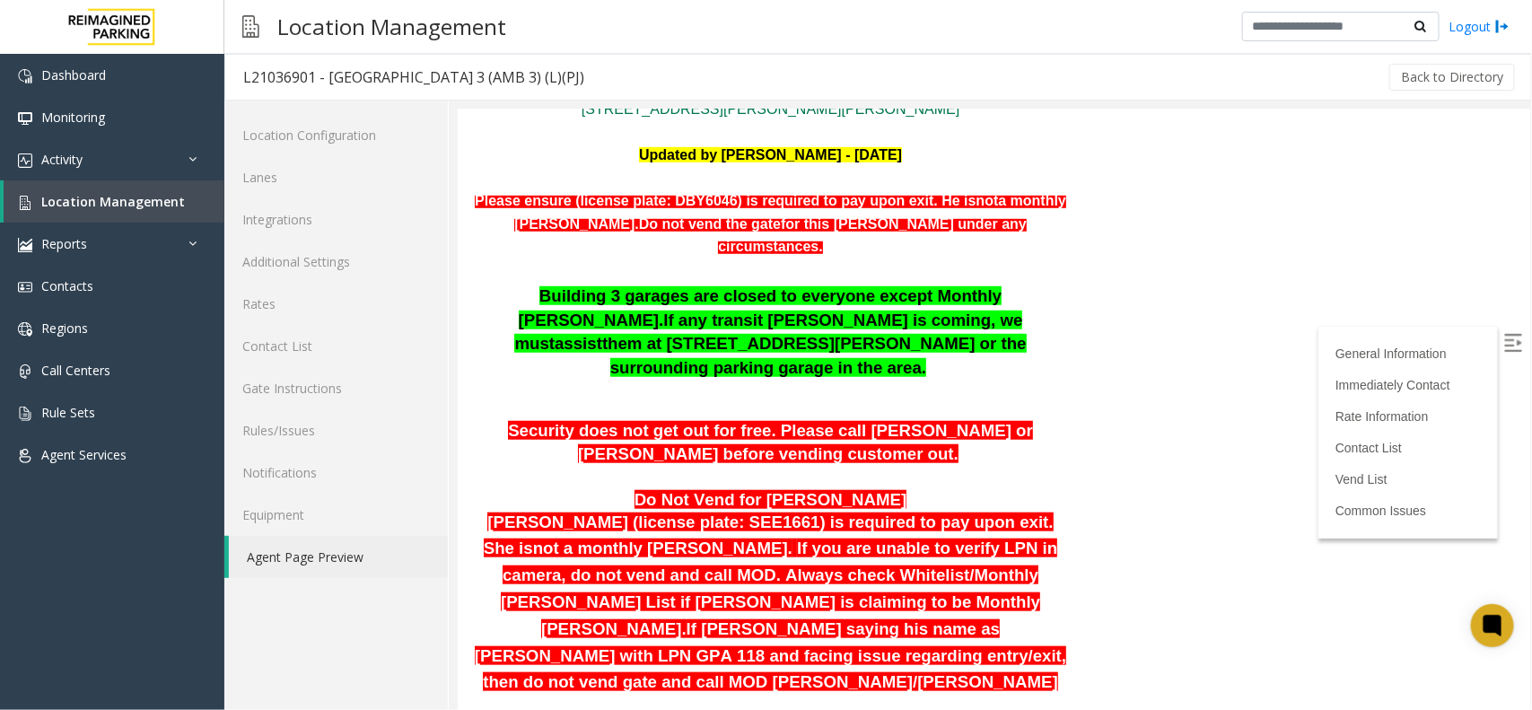
drag, startPoint x: 554, startPoint y: 571, endPoint x: 1010, endPoint y: 571, distance: 455.9
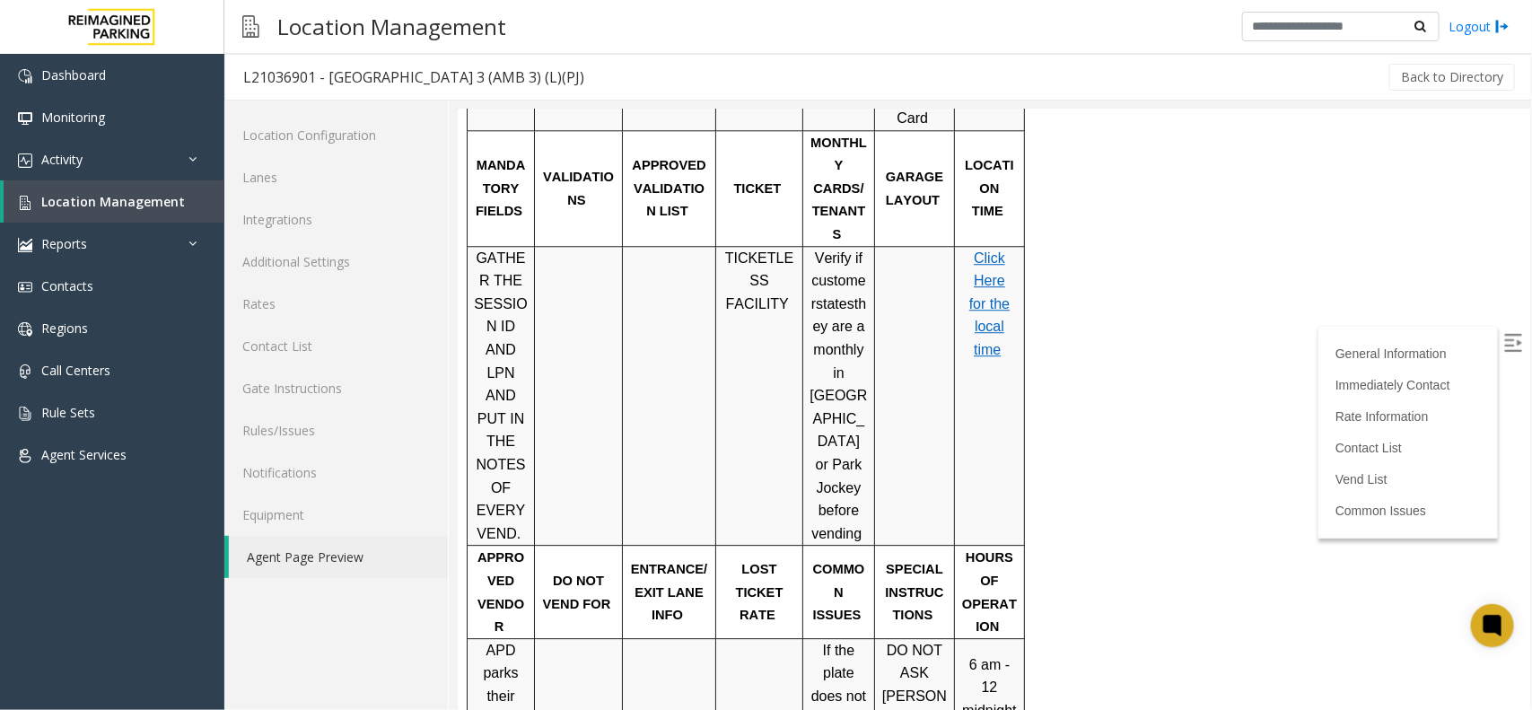
scroll to position [1922, 0]
